Goal: Navigation & Orientation: Understand site structure

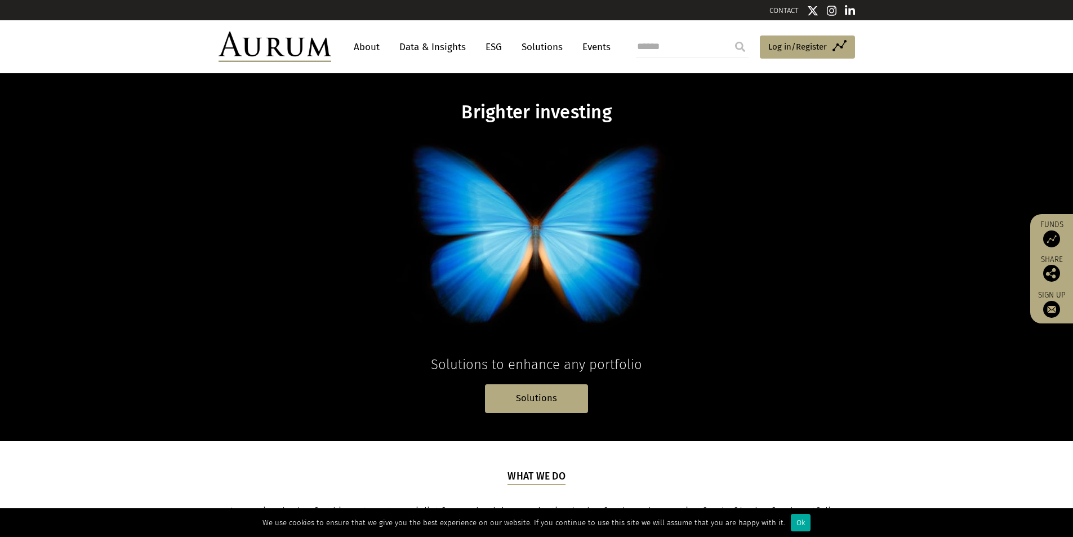
click at [374, 49] on link "About" at bounding box center [366, 47] width 37 height 21
click at [422, 45] on link "Data & Insights" at bounding box center [433, 47] width 78 height 21
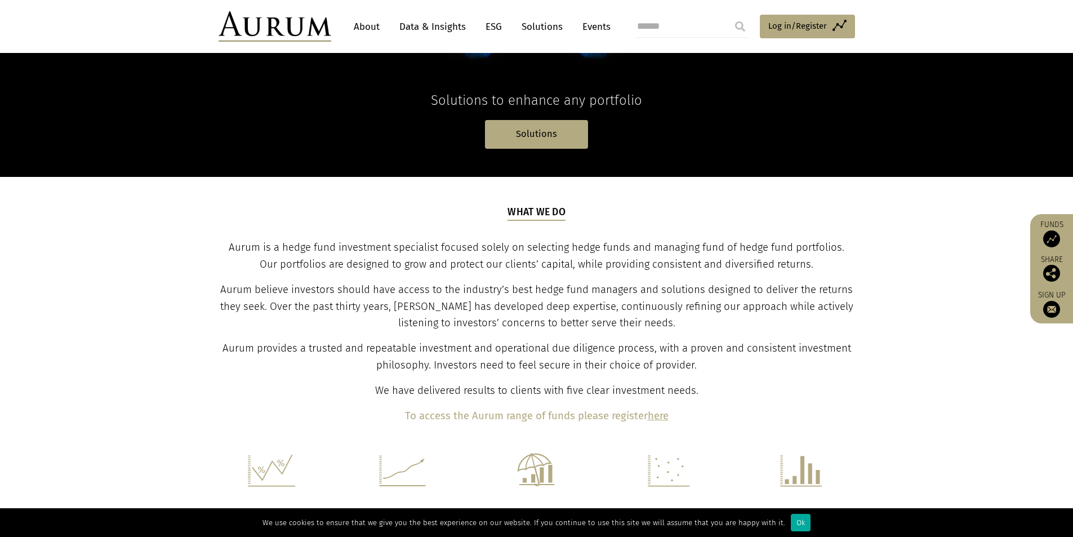
scroll to position [282, 0]
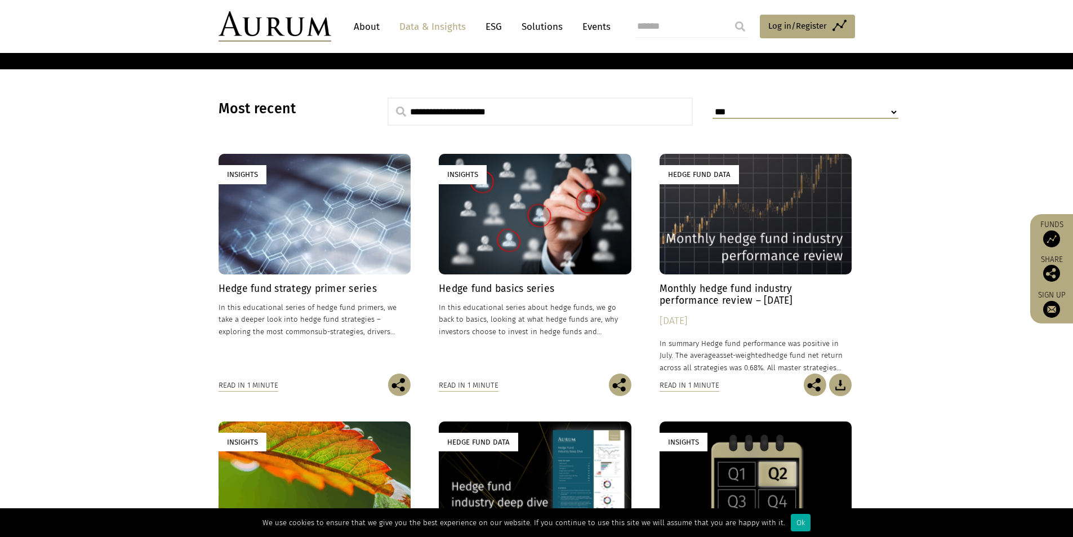
scroll to position [338, 0]
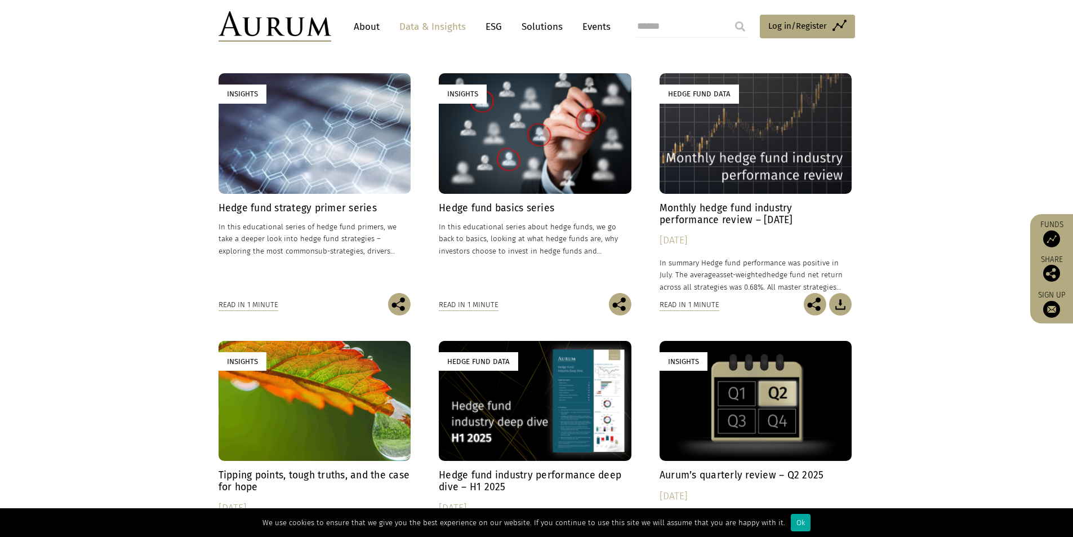
click at [543, 32] on link "Solutions" at bounding box center [542, 26] width 52 height 21
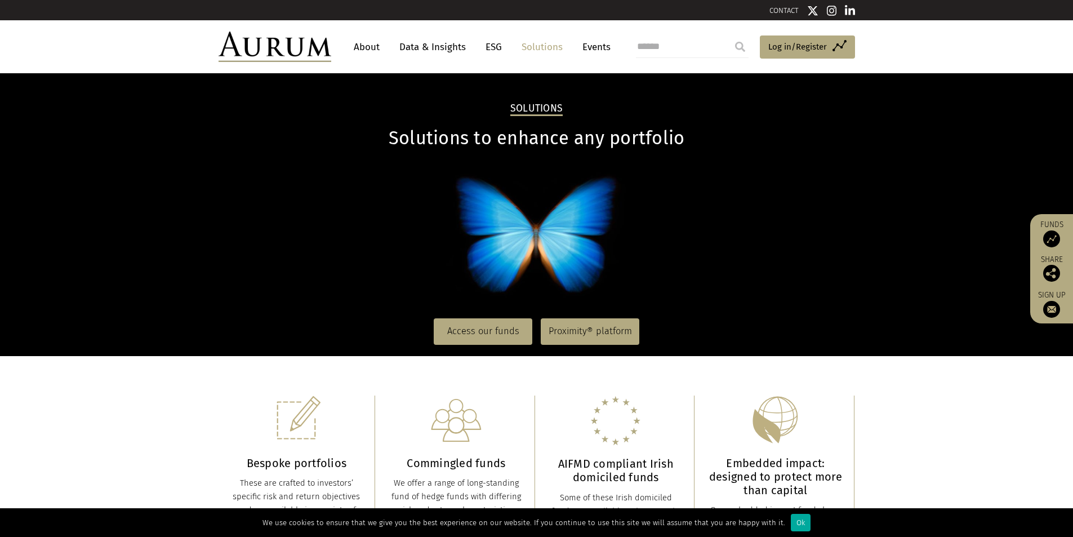
click at [594, 48] on link "Events" at bounding box center [594, 47] width 34 height 21
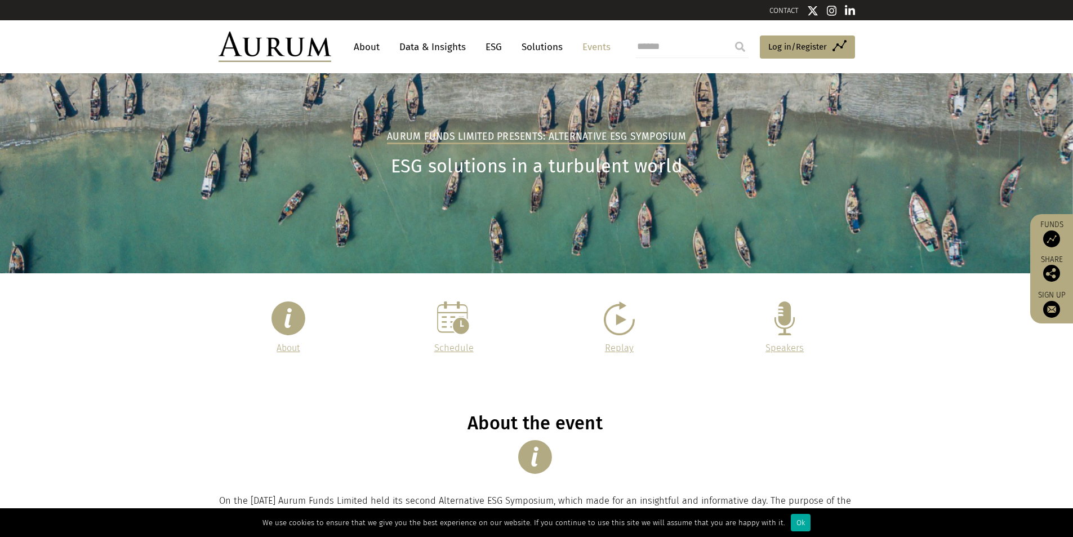
click at [371, 52] on link "About" at bounding box center [366, 47] width 37 height 21
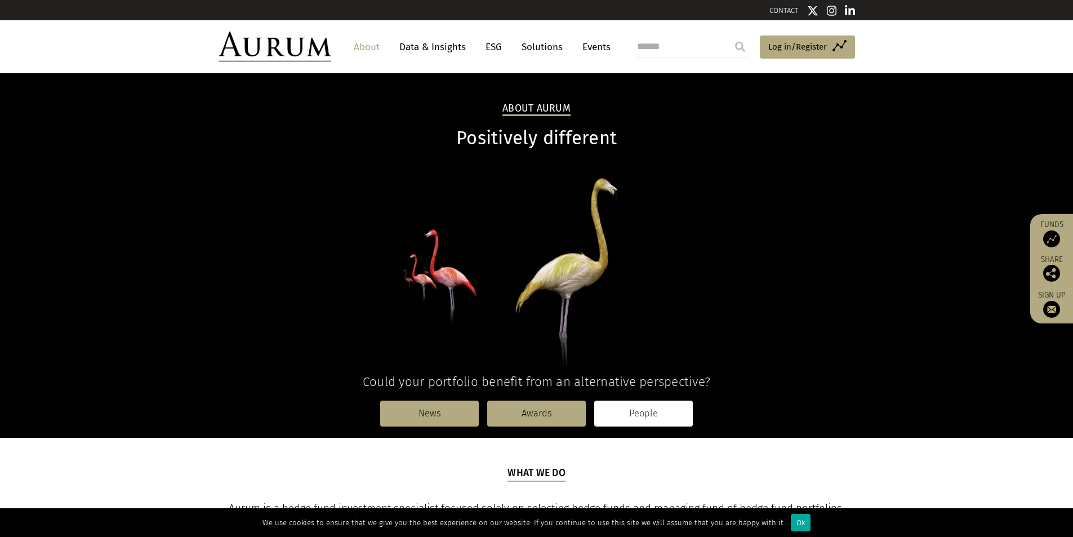
click at [633, 418] on link "People" at bounding box center [643, 414] width 99 height 26
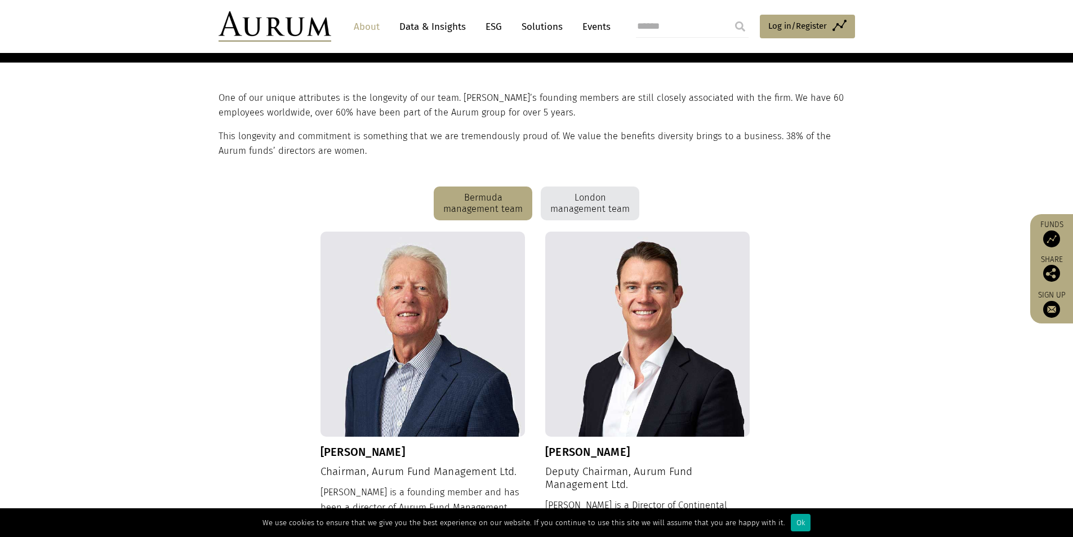
scroll to position [185, 0]
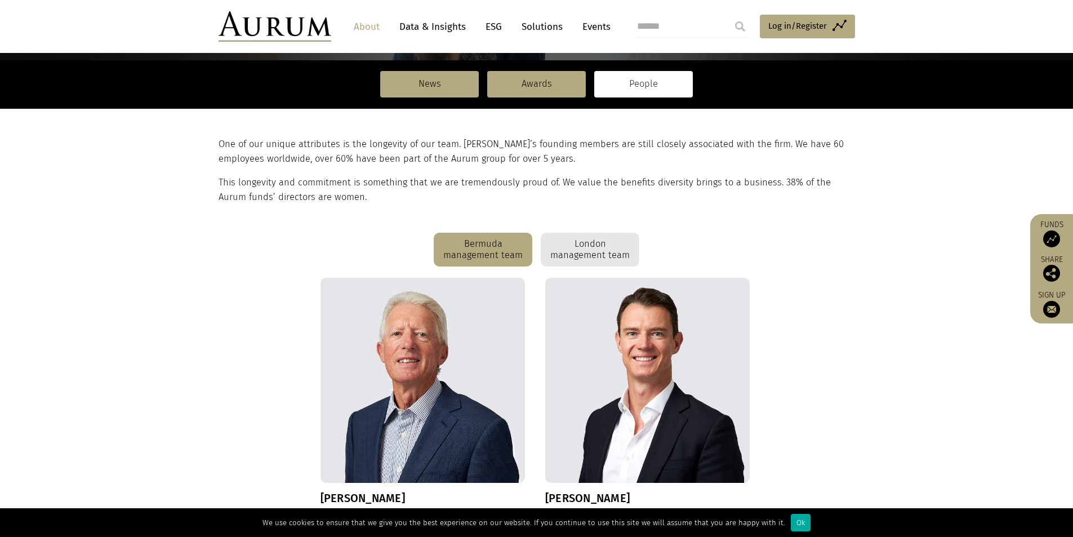
click at [612, 247] on div "London management team" at bounding box center [590, 250] width 99 height 34
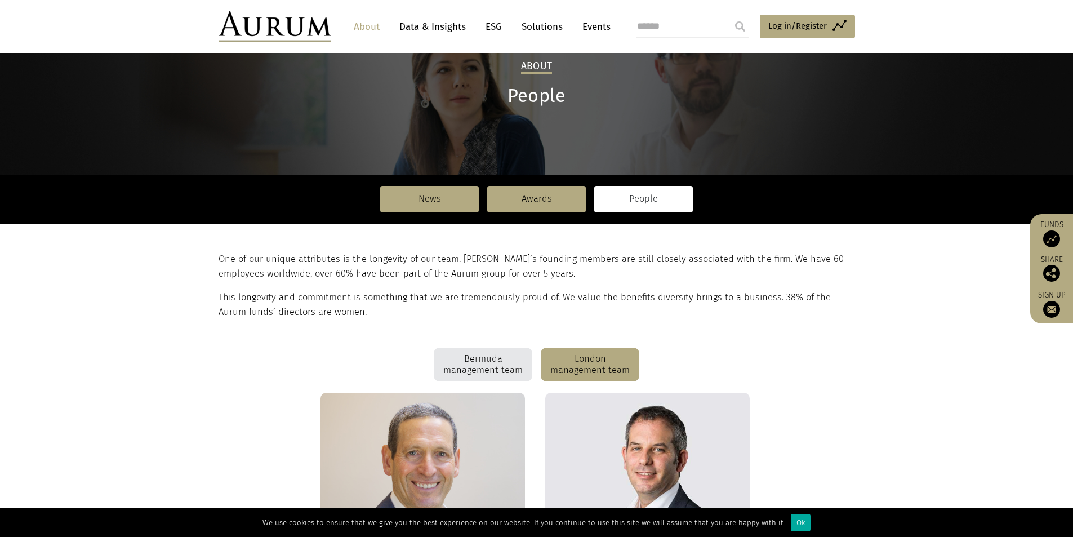
scroll to position [0, 0]
